Goal: Entertainment & Leisure: Consume media (video, audio)

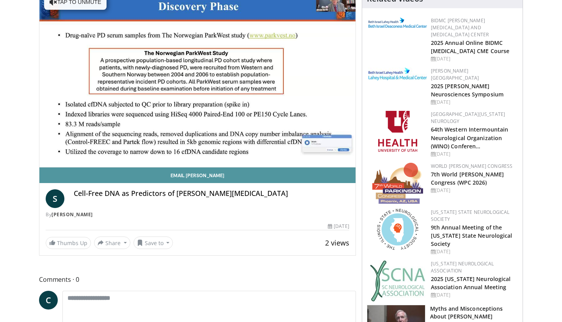
scroll to position [92, 0]
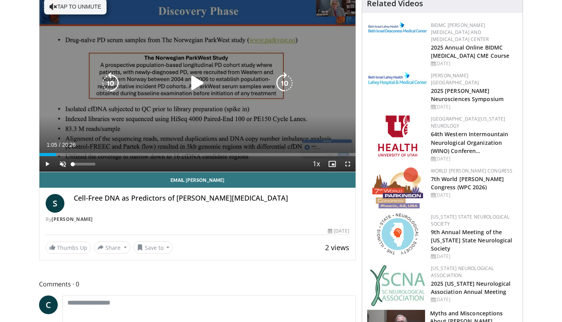
drag, startPoint x: 56, startPoint y: 156, endPoint x: 71, endPoint y: 157, distance: 15.2
click at [71, 136] on div "Current Time 1:05 / Duration 20:26 Play Skip Backward Skip Forward Unmute 0% Lo…" at bounding box center [197, 164] width 316 height 16
click at [169, 125] on div "10 seconds Tap to unmute" at bounding box center [197, 83] width 316 height 178
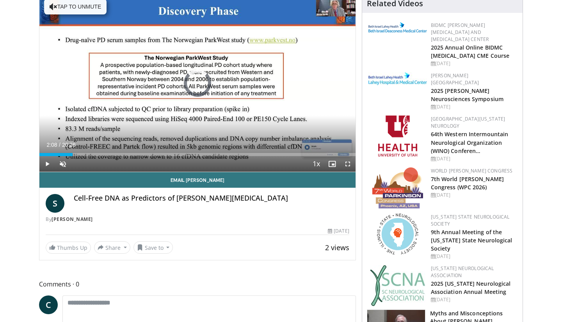
drag, startPoint x: 73, startPoint y: 156, endPoint x: 92, endPoint y: 158, distance: 19.7
click at [93, 136] on div "Current Time 2:08 / Duration 20:26 Play Skip Backward Skip Forward Unmute 0% Lo…" at bounding box center [197, 164] width 316 height 16
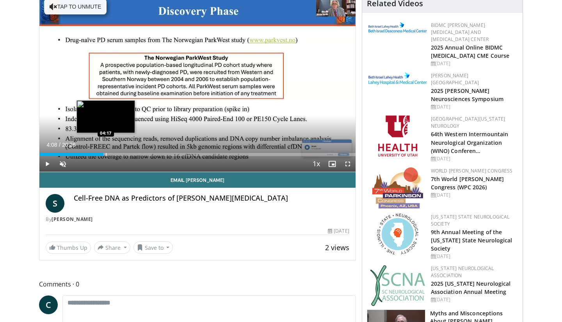
drag, startPoint x: 92, startPoint y: 154, endPoint x: 106, endPoint y: 155, distance: 13.7
click at [106, 136] on div "Progress Bar" at bounding box center [106, 154] width 1 height 3
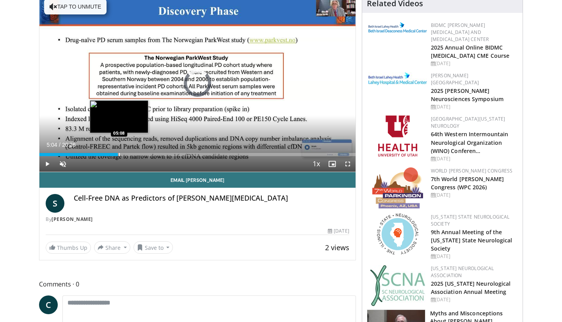
drag, startPoint x: 106, startPoint y: 155, endPoint x: 119, endPoint y: 156, distance: 13.3
click at [119, 136] on div "Progress Bar" at bounding box center [119, 154] width 1 height 3
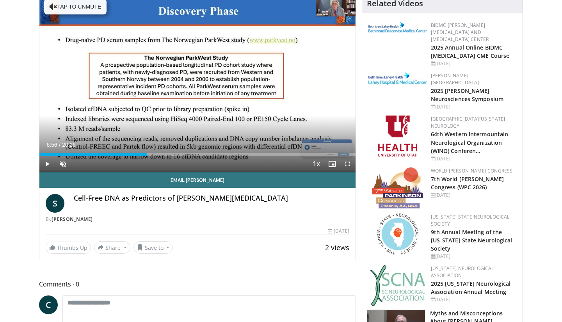
drag, startPoint x: 120, startPoint y: 156, endPoint x: 146, endPoint y: 159, distance: 25.6
click at [146, 136] on div "Current Time 6:56 / Duration 20:26 Play Skip Backward Skip Forward Unmute 0% Lo…" at bounding box center [197, 164] width 316 height 16
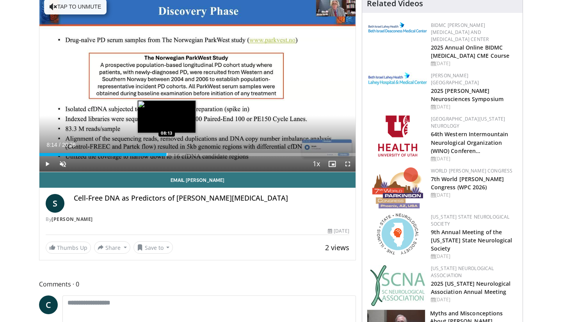
drag, startPoint x: 146, startPoint y: 155, endPoint x: 166, endPoint y: 155, distance: 20.7
click at [167, 136] on div "Loaded : 0.00% 08:14 08:13" at bounding box center [197, 154] width 316 height 3
drag, startPoint x: 165, startPoint y: 154, endPoint x: 172, endPoint y: 155, distance: 6.6
click at [172, 136] on div "Progress Bar" at bounding box center [172, 154] width 1 height 3
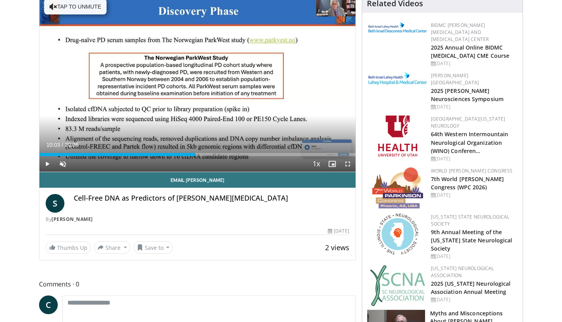
drag, startPoint x: 171, startPoint y: 154, endPoint x: 195, endPoint y: 158, distance: 24.1
click at [195, 136] on div "Current Time 10:03 / Duration 20:26 Play Skip Backward Skip Forward Unmute 0% L…" at bounding box center [197, 164] width 316 height 16
drag, startPoint x: 195, startPoint y: 158, endPoint x: 208, endPoint y: 161, distance: 13.7
click at [208, 136] on div "Current Time 10:03 / Duration 20:26 Play Skip Backward Skip Forward Unmute 0% L…" at bounding box center [197, 164] width 316 height 16
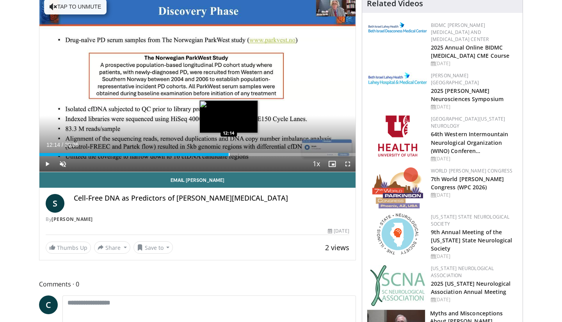
drag, startPoint x: 195, startPoint y: 155, endPoint x: 229, endPoint y: 155, distance: 34.0
click at [229, 136] on div "Progress Bar" at bounding box center [229, 154] width 1 height 3
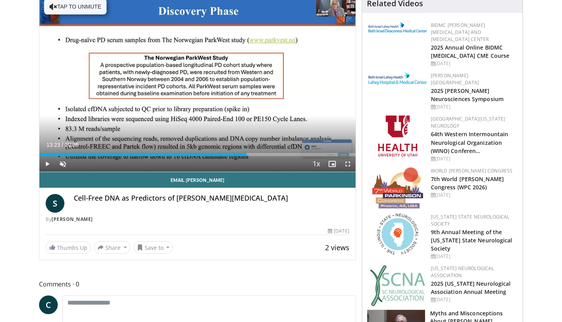
drag, startPoint x: 229, startPoint y: 156, endPoint x: 247, endPoint y: 158, distance: 18.2
click at [247, 136] on div "Current Time 13:23 / Duration 20:26 Play Skip Backward Skip Forward Unmute 0% L…" at bounding box center [197, 164] width 316 height 16
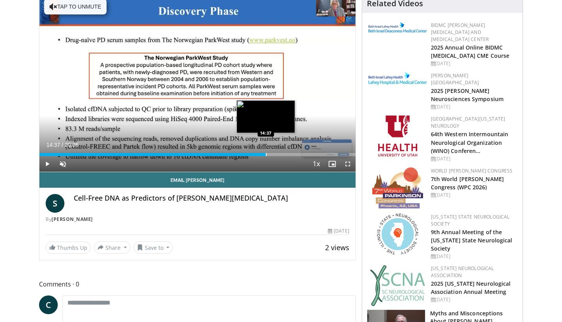
drag, startPoint x: 246, startPoint y: 156, endPoint x: 266, endPoint y: 156, distance: 19.9
click at [266, 136] on div "Progress Bar" at bounding box center [266, 154] width 1 height 3
drag, startPoint x: 266, startPoint y: 156, endPoint x: 285, endPoint y: 156, distance: 18.7
click at [285, 136] on div "Progress Bar" at bounding box center [285, 154] width 1 height 3
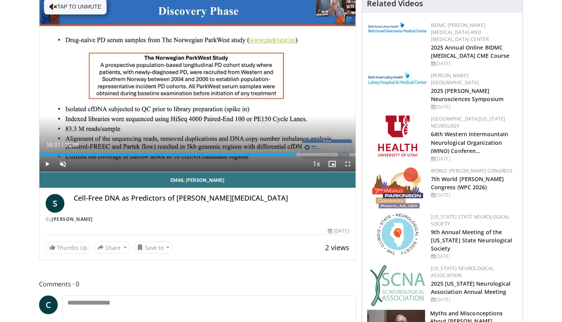
drag, startPoint x: 285, startPoint y: 156, endPoint x: 297, endPoint y: 157, distance: 11.8
click at [297, 136] on div "Current Time 16:37 / Duration 20:26 Play Skip Backward Skip Forward Unmute 0% L…" at bounding box center [197, 164] width 316 height 16
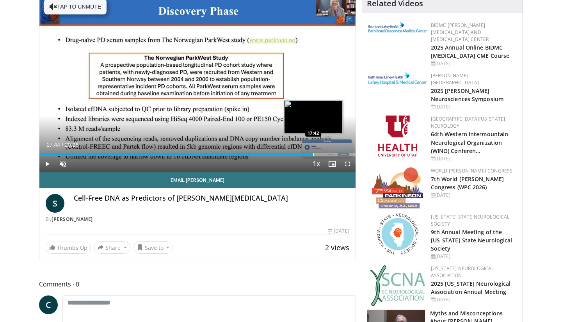
drag, startPoint x: 296, startPoint y: 156, endPoint x: 314, endPoint y: 156, distance: 18.0
click at [314, 136] on div "Progress Bar" at bounding box center [313, 154] width 1 height 3
drag, startPoint x: 314, startPoint y: 156, endPoint x: 325, endPoint y: 155, distance: 10.9
click at [325, 136] on div "Progress Bar" at bounding box center [325, 154] width 1 height 3
drag, startPoint x: 324, startPoint y: 153, endPoint x: 339, endPoint y: 153, distance: 15.2
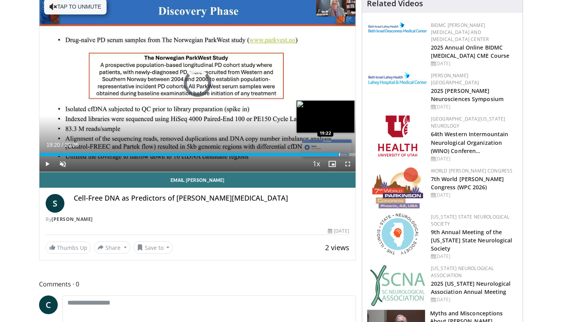
click at [339, 136] on div "Loaded : 0.00% 19:20 19:22" at bounding box center [197, 152] width 316 height 7
drag, startPoint x: 339, startPoint y: 153, endPoint x: 350, endPoint y: 155, distance: 10.7
click at [350, 136] on div "Loaded : 0.00% 20:03 20:03" at bounding box center [197, 154] width 316 height 3
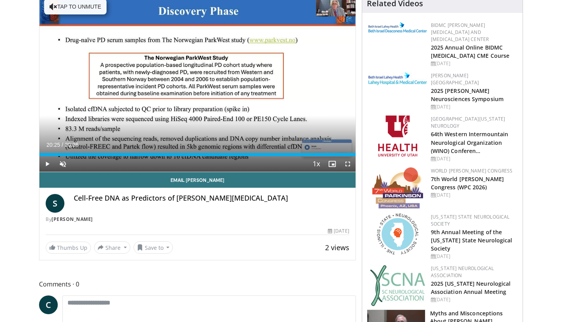
drag, startPoint x: 350, startPoint y: 155, endPoint x: 357, endPoint y: 155, distance: 7.1
